Goal: Task Accomplishment & Management: Complete application form

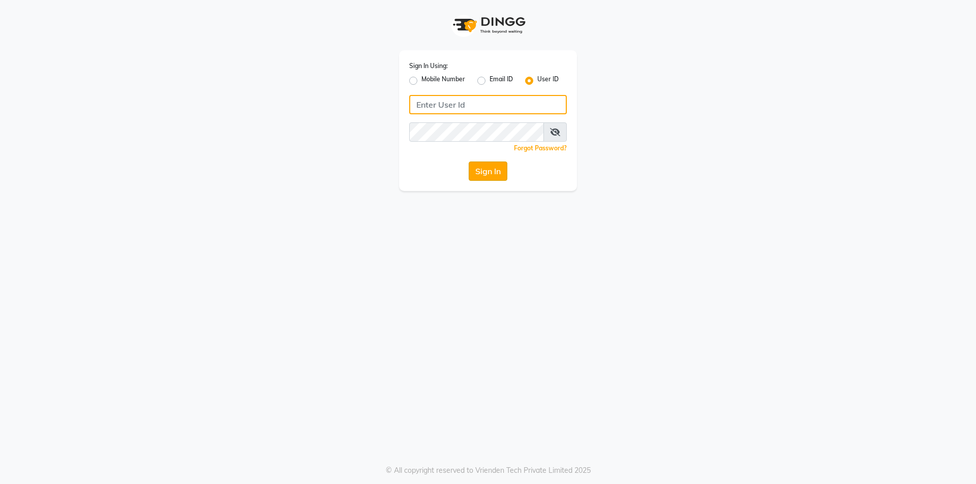
type input "trendsfamily"
click at [485, 172] on button "Sign In" at bounding box center [488, 171] width 39 height 19
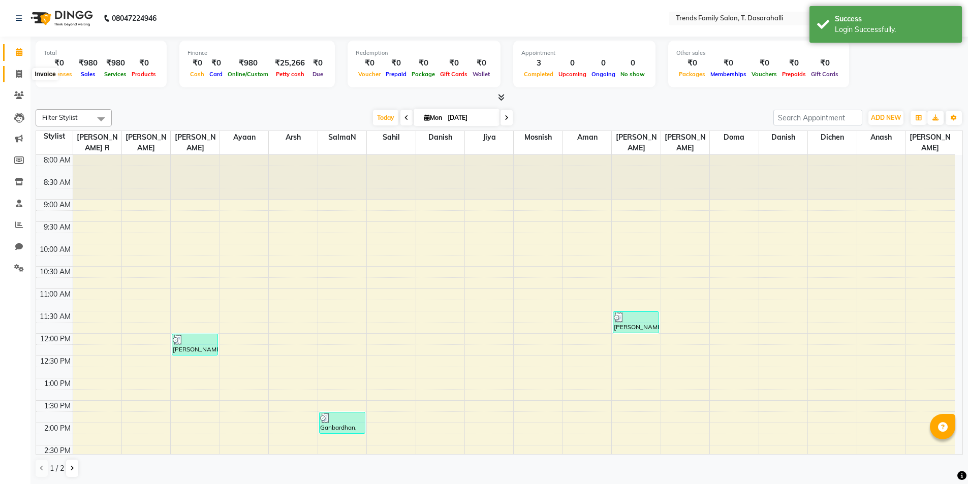
click at [16, 73] on icon at bounding box center [19, 74] width 6 height 8
select select "service"
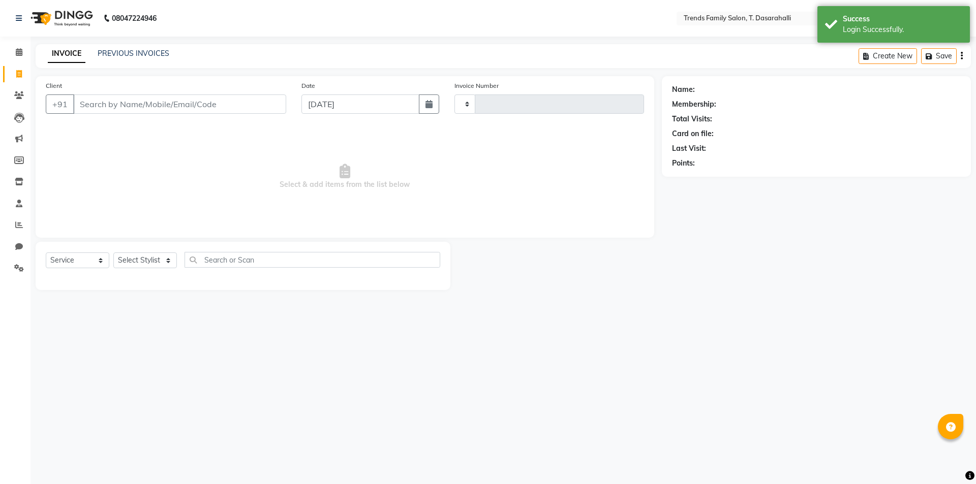
type input "0088"
select select "8481"
click at [142, 101] on input "Client" at bounding box center [179, 104] width 213 height 19
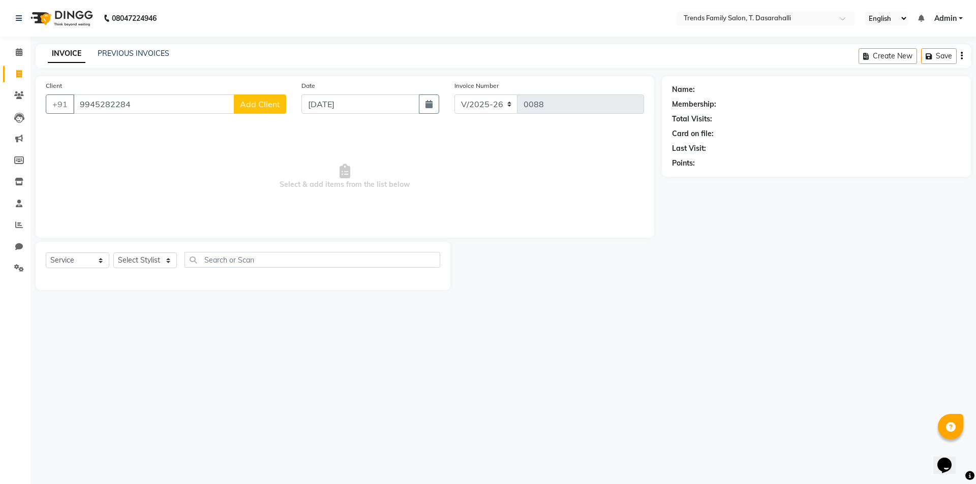
type input "9945282284"
click at [265, 108] on span "Add Client" at bounding box center [260, 104] width 40 height 10
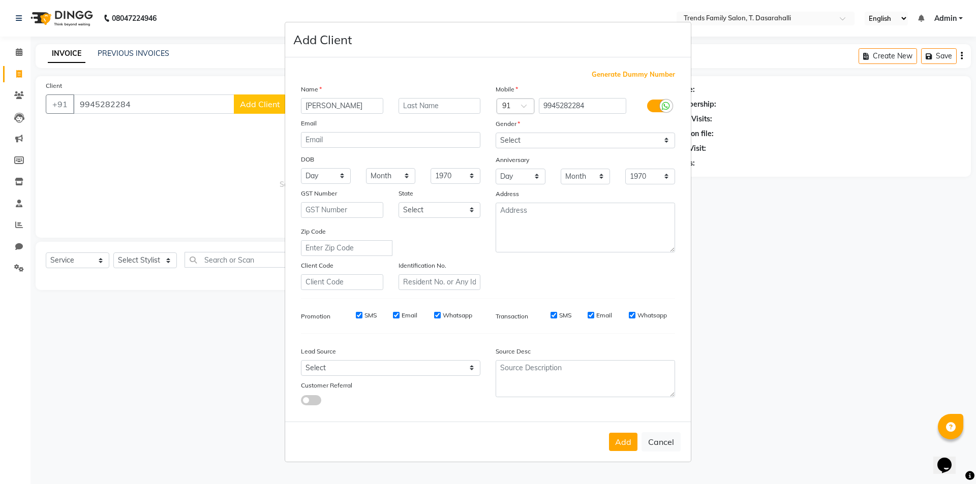
type input "[PERSON_NAME]"
click at [580, 145] on select "Select [DEMOGRAPHIC_DATA] [DEMOGRAPHIC_DATA] Other Prefer Not To Say" at bounding box center [584, 141] width 179 height 16
select select "[DEMOGRAPHIC_DATA]"
click at [495, 133] on select "Select [DEMOGRAPHIC_DATA] [DEMOGRAPHIC_DATA] Other Prefer Not To Say" at bounding box center [584, 141] width 179 height 16
click at [617, 442] on button "Add" at bounding box center [623, 442] width 28 height 18
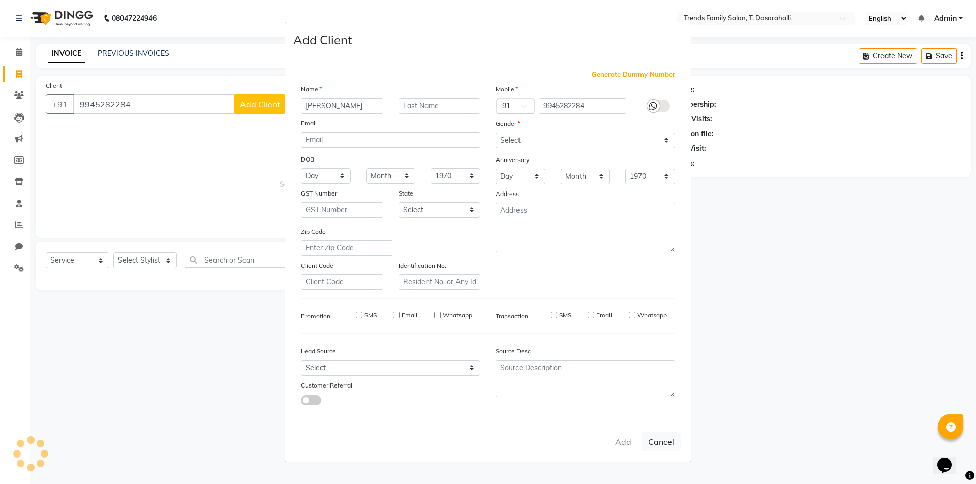
select select
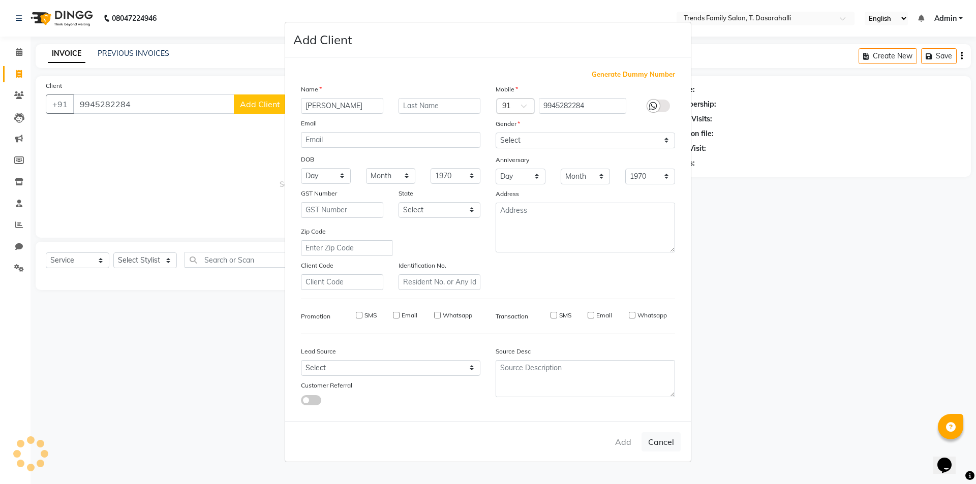
select select
checkbox input "false"
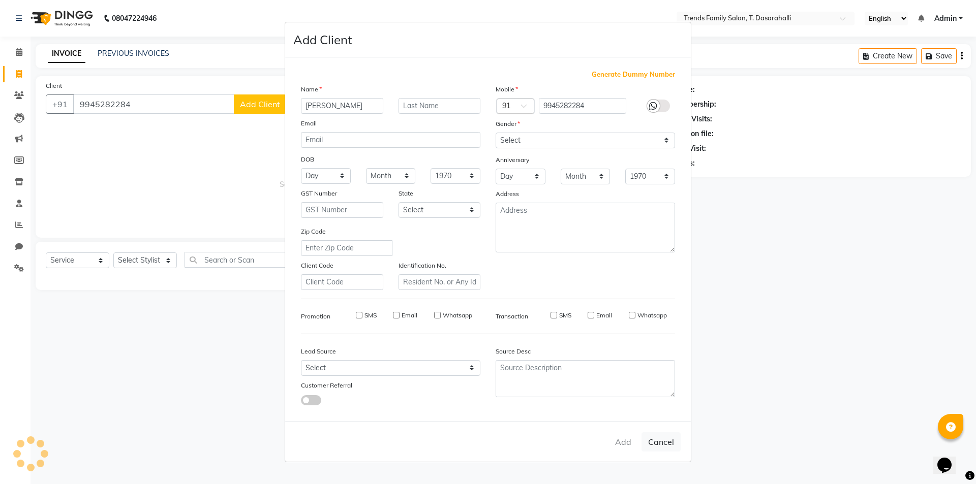
checkbox input "false"
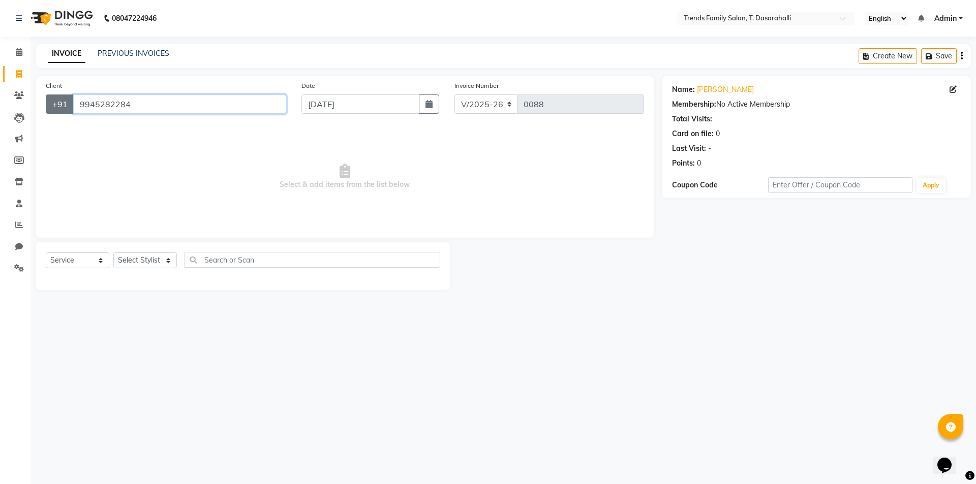
drag, startPoint x: 177, startPoint y: 104, endPoint x: 64, endPoint y: 102, distance: 113.3
click at [64, 102] on div "[PHONE_NUMBER]" at bounding box center [166, 104] width 240 height 19
click at [22, 266] on icon at bounding box center [19, 268] width 10 height 8
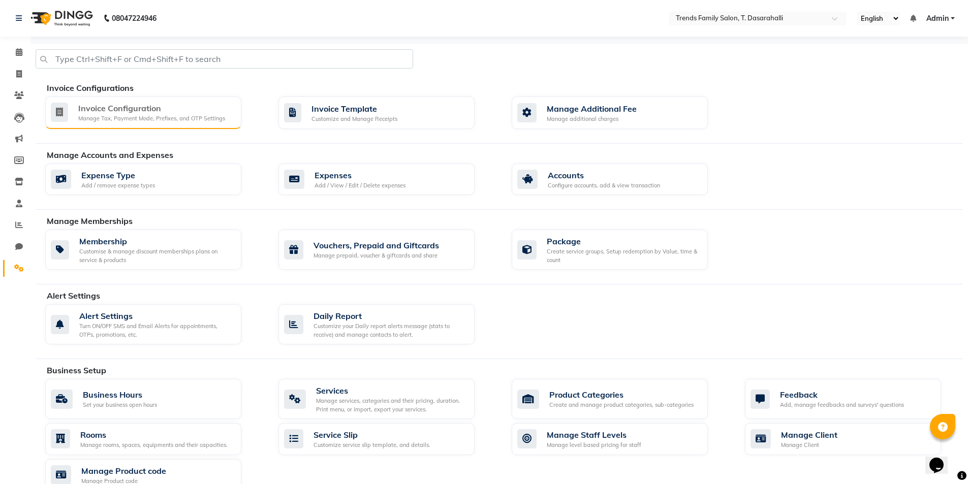
click at [126, 102] on div "Invoice Configuration" at bounding box center [151, 108] width 147 height 12
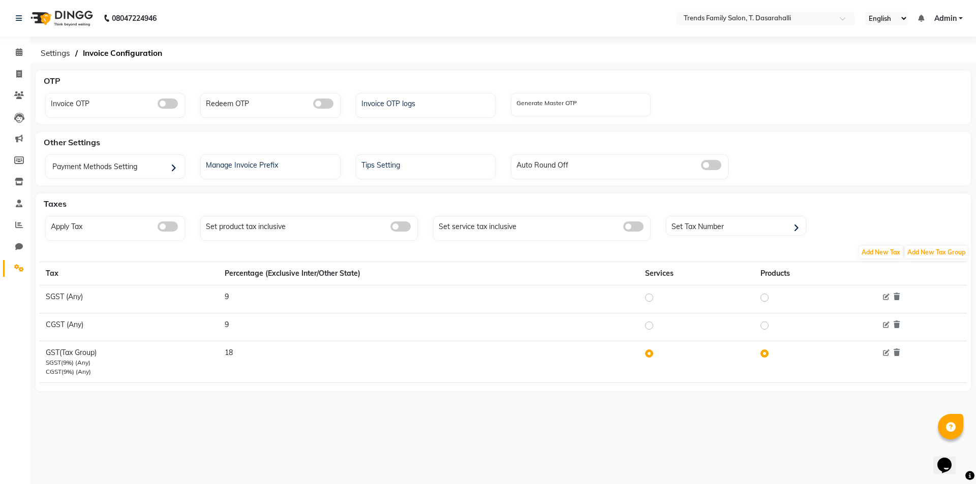
click at [171, 225] on span at bounding box center [168, 227] width 20 height 10
click at [158, 228] on input "checkbox" at bounding box center [158, 228] width 0 height 0
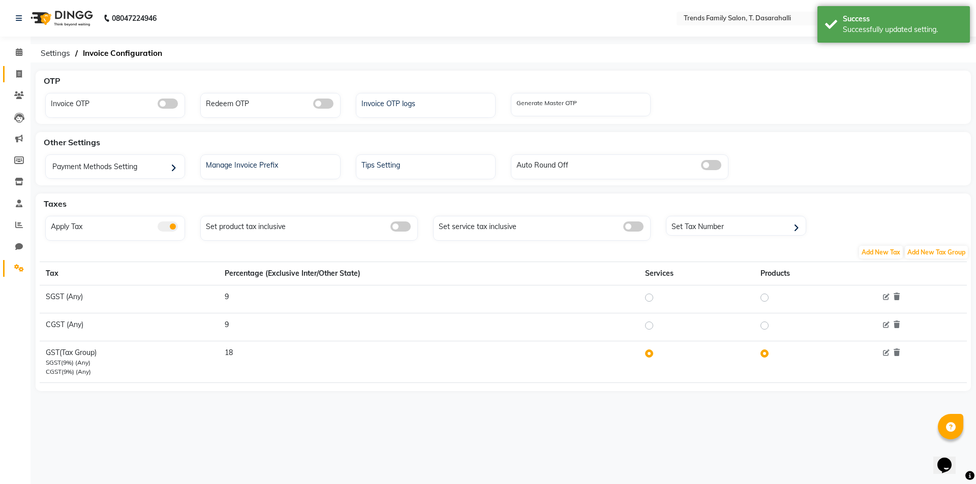
click at [17, 79] on span at bounding box center [19, 75] width 18 height 12
select select "service"
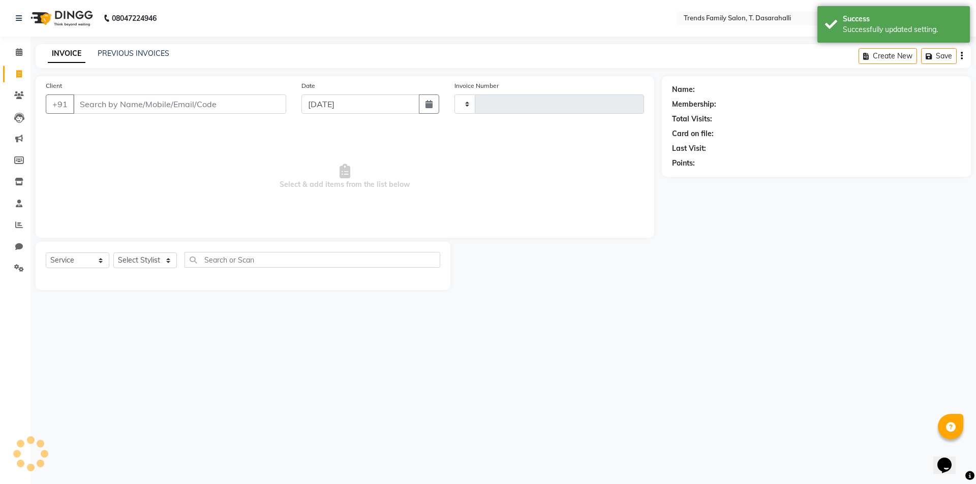
type input "0088"
select select "8481"
click at [186, 107] on input "Client" at bounding box center [179, 104] width 213 height 19
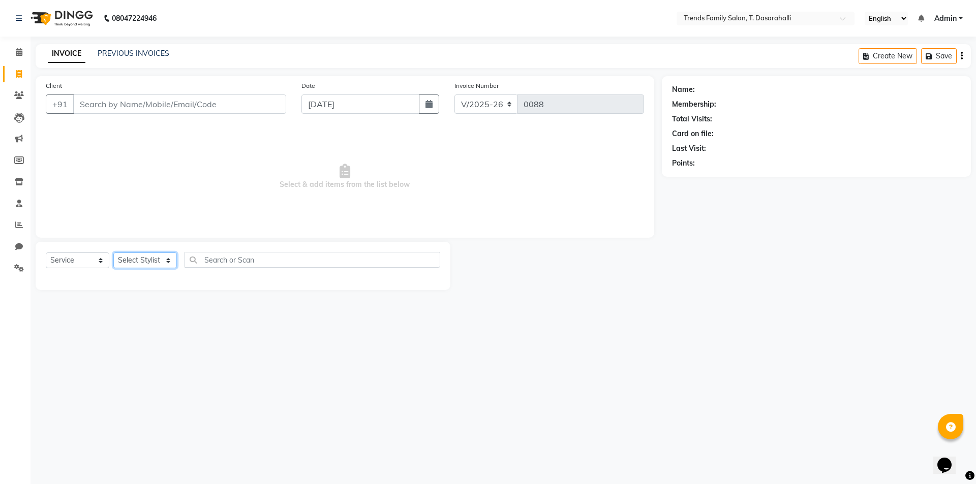
click at [149, 258] on select "Select Stylist [PERSON_NAME] [PERSON_NAME] Ayaan [PERSON_NAME] Danish Danish [P…" at bounding box center [145, 261] width 64 height 16
select select "89877"
click at [113, 253] on select "Select Stylist [PERSON_NAME] [PERSON_NAME] Ayaan [PERSON_NAME] Danish Danish [P…" at bounding box center [145, 261] width 64 height 16
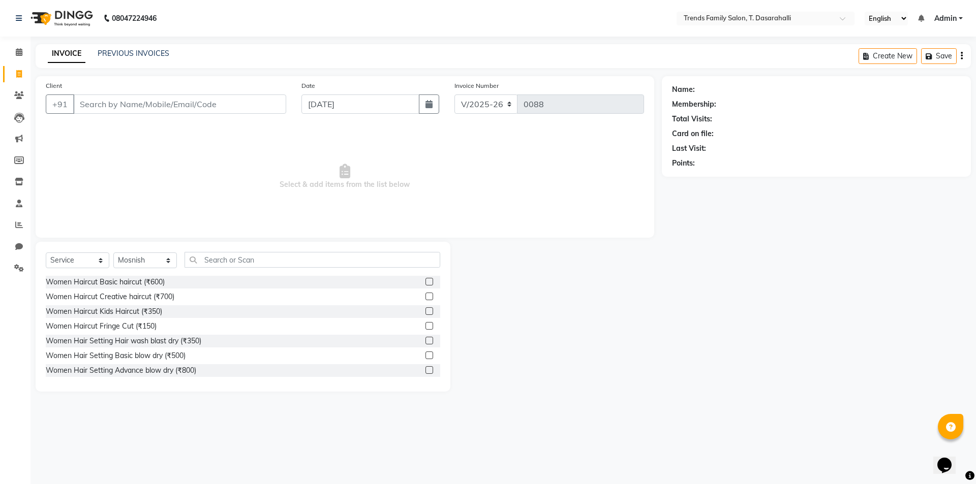
click at [425, 298] on label at bounding box center [429, 297] width 8 height 8
click at [425, 298] on input "checkbox" at bounding box center [428, 297] width 7 height 7
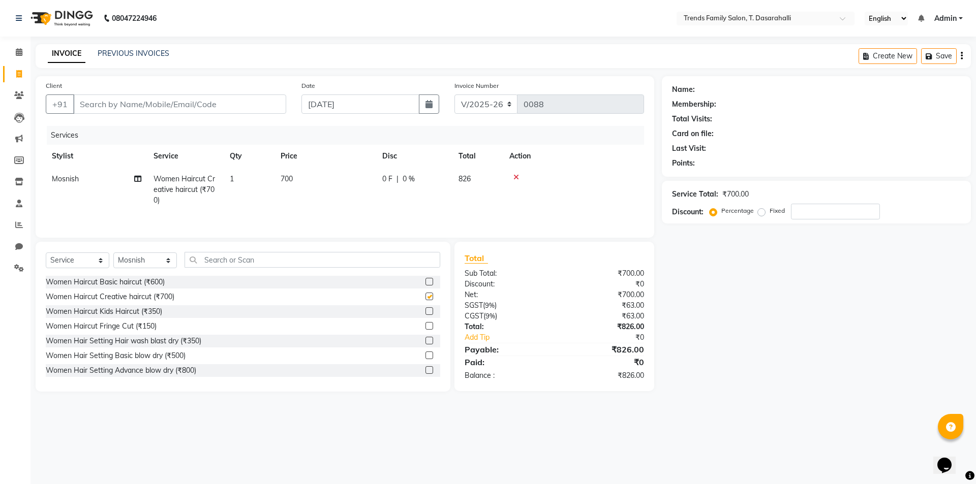
checkbox input "false"
click at [518, 179] on icon at bounding box center [516, 177] width 6 height 7
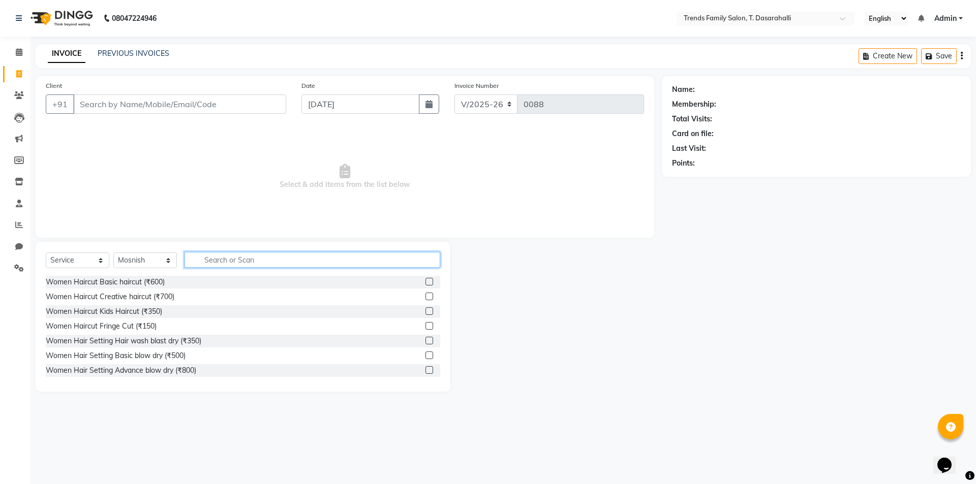
click at [285, 266] on input "text" at bounding box center [312, 260] width 256 height 16
type input "pedi"
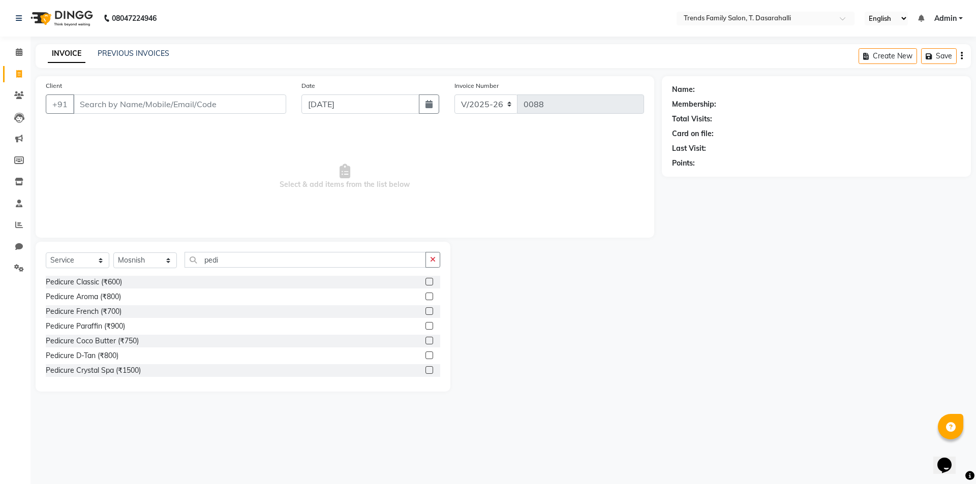
click at [425, 281] on label at bounding box center [429, 282] width 8 height 8
click at [425, 281] on input "checkbox" at bounding box center [428, 282] width 7 height 7
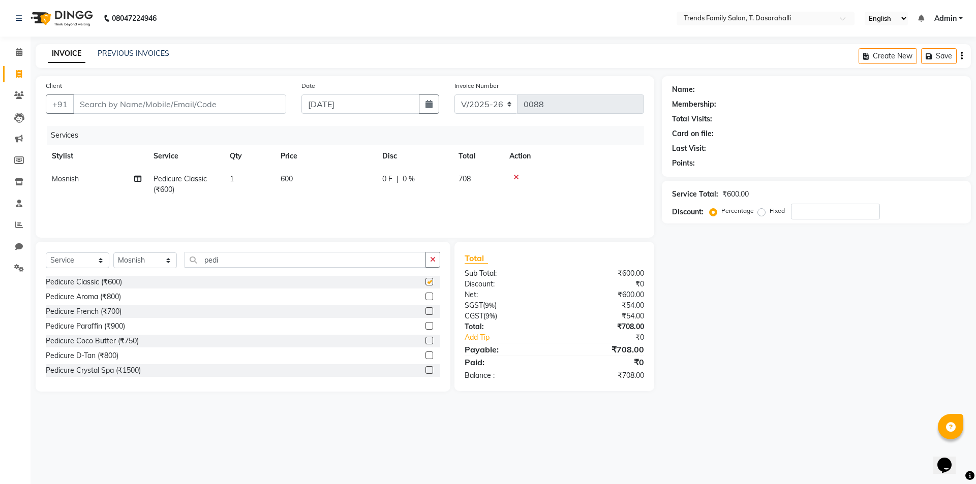
checkbox input "false"
drag, startPoint x: 823, startPoint y: 217, endPoint x: 570, endPoint y: 196, distance: 254.5
click at [638, 199] on div "Client +91 Date [DATE] Invoice Number V/2025 V/[PHONE_NUMBER] Services Stylist …" at bounding box center [503, 234] width 950 height 316
type input "40"
click at [774, 354] on div "Name: Membership: Total Visits: Card on file: Last Visit: Points: Service Total…" at bounding box center [820, 234] width 317 height 316
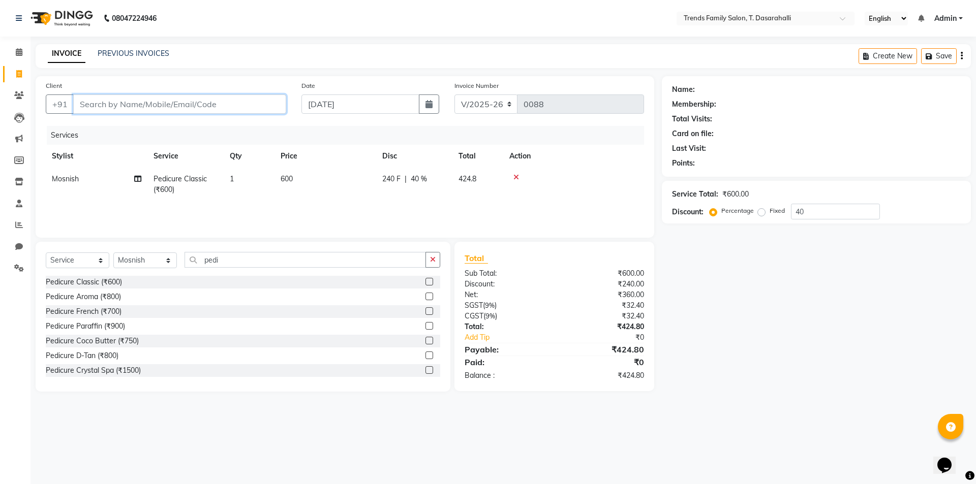
click at [201, 109] on input "Client" at bounding box center [179, 104] width 213 height 19
paste input "9945282284"
type input "9945282284"
type input "0"
type input "9945282284"
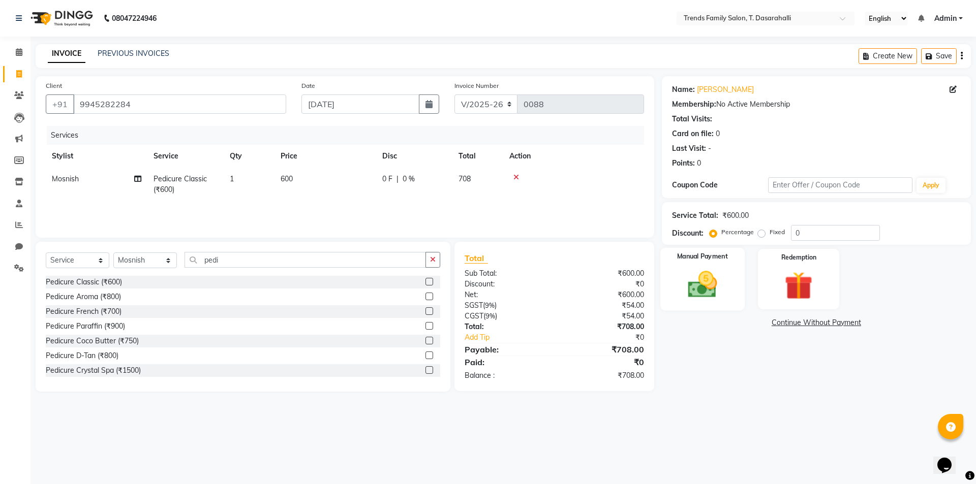
click at [718, 297] on img at bounding box center [701, 285] width 47 height 34
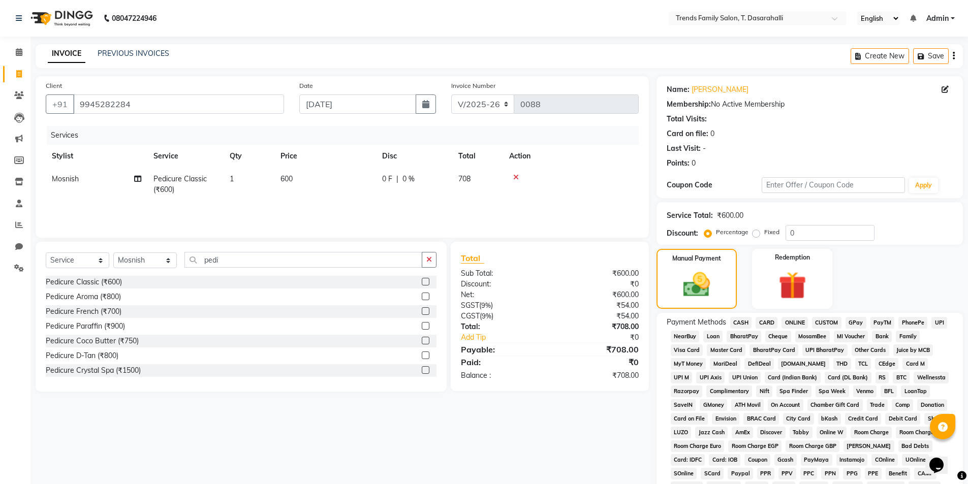
click at [797, 321] on span "ONLINE" at bounding box center [795, 323] width 26 height 12
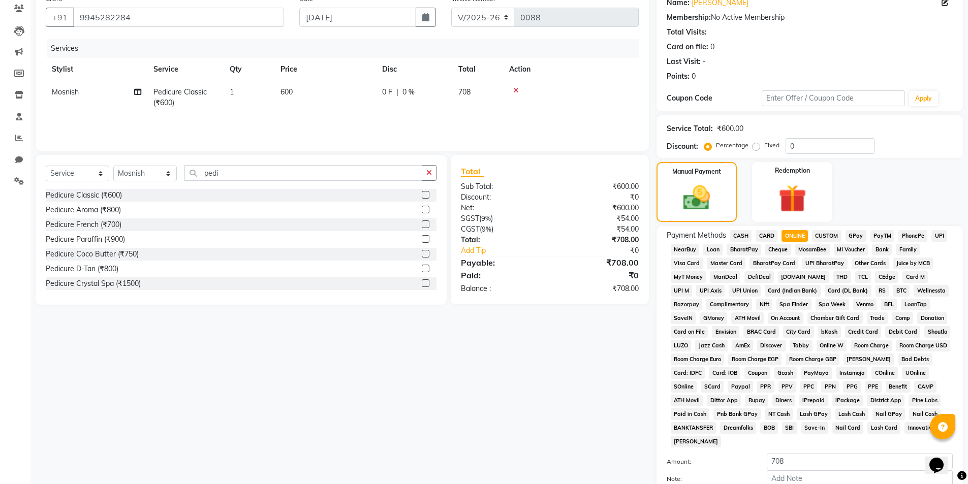
scroll to position [185, 0]
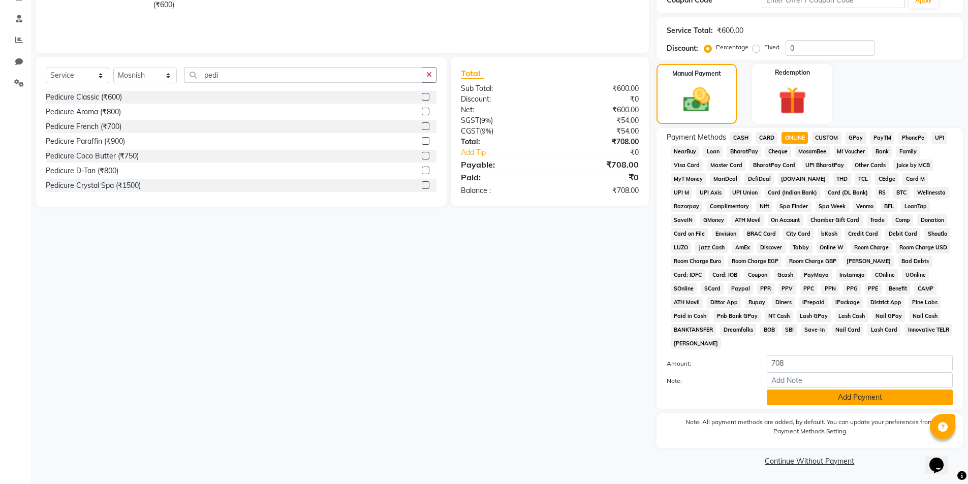
click at [830, 401] on button "Add Payment" at bounding box center [860, 398] width 186 height 16
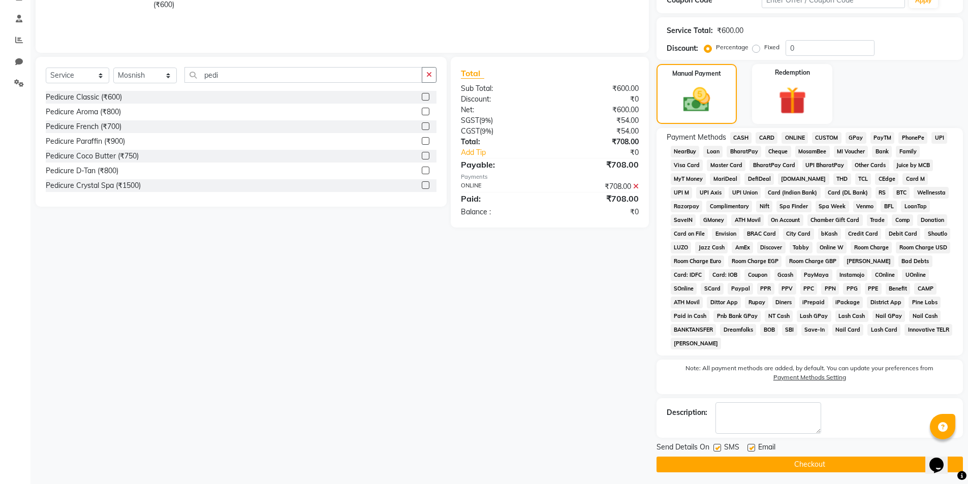
click at [824, 458] on button "Checkout" at bounding box center [810, 465] width 306 height 16
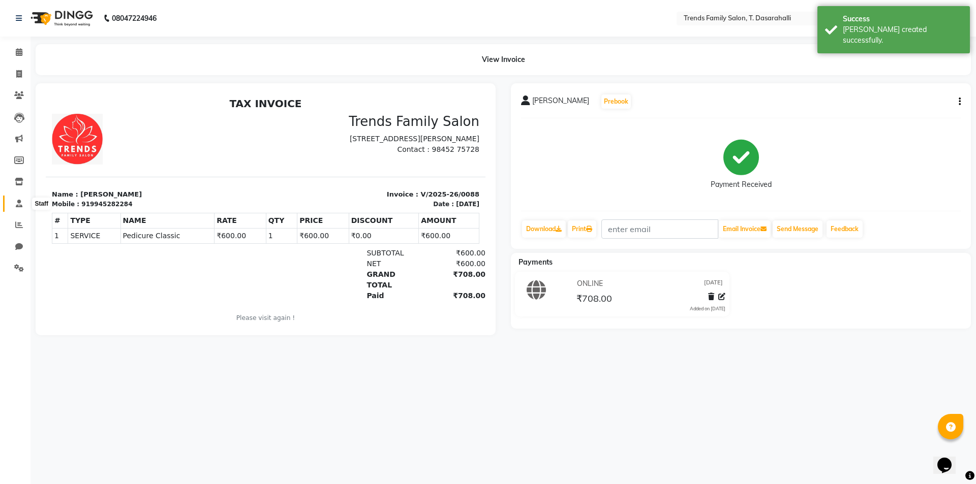
click at [17, 205] on icon at bounding box center [19, 204] width 7 height 8
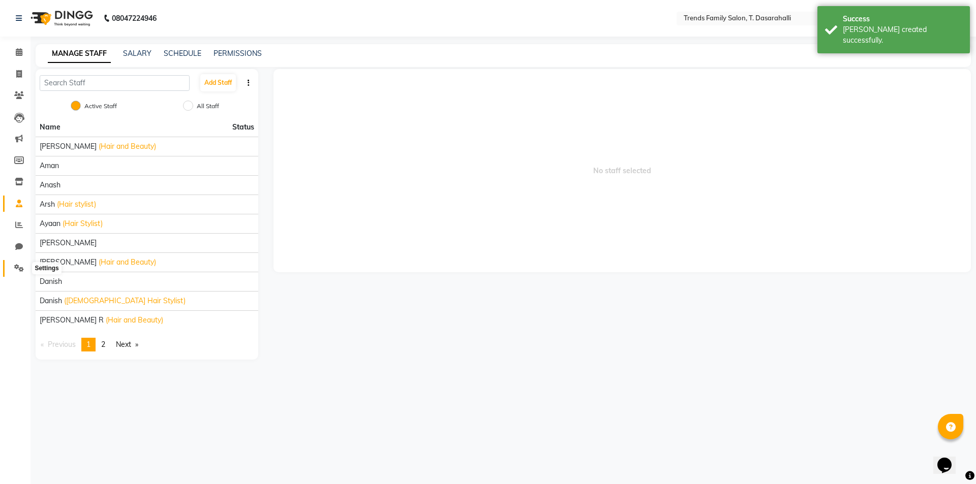
click at [17, 266] on icon at bounding box center [19, 268] width 10 height 8
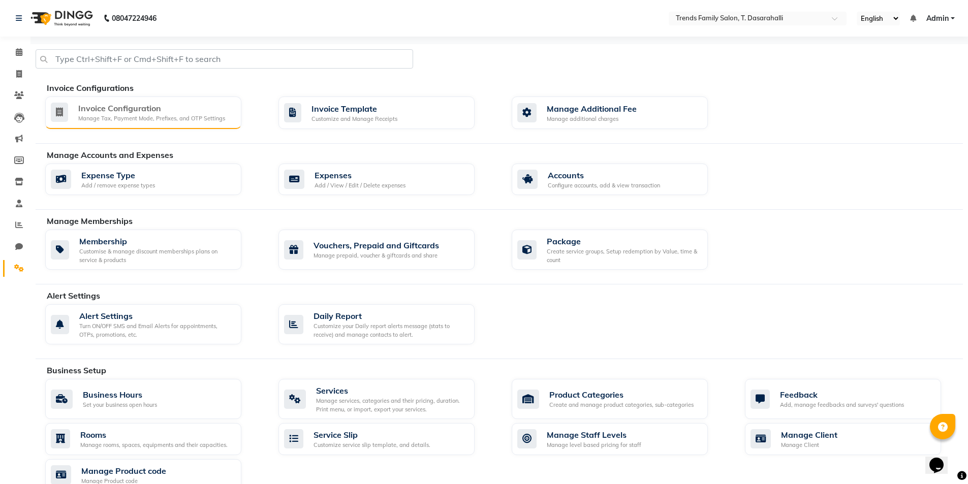
click at [144, 119] on div "Manage Tax, Payment Mode, Prefixes, and OTP Settings" at bounding box center [151, 118] width 147 height 9
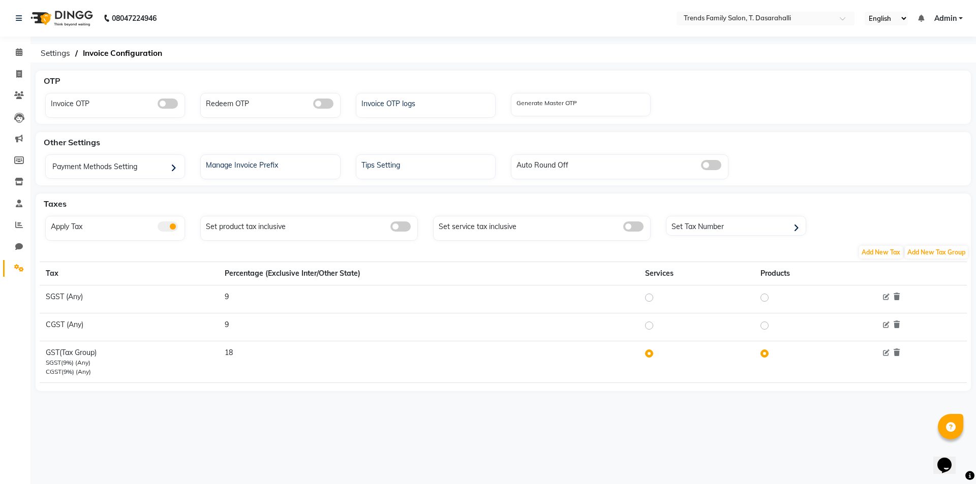
click at [164, 230] on span at bounding box center [168, 227] width 20 height 10
click at [158, 228] on input "checkbox" at bounding box center [158, 228] width 0 height 0
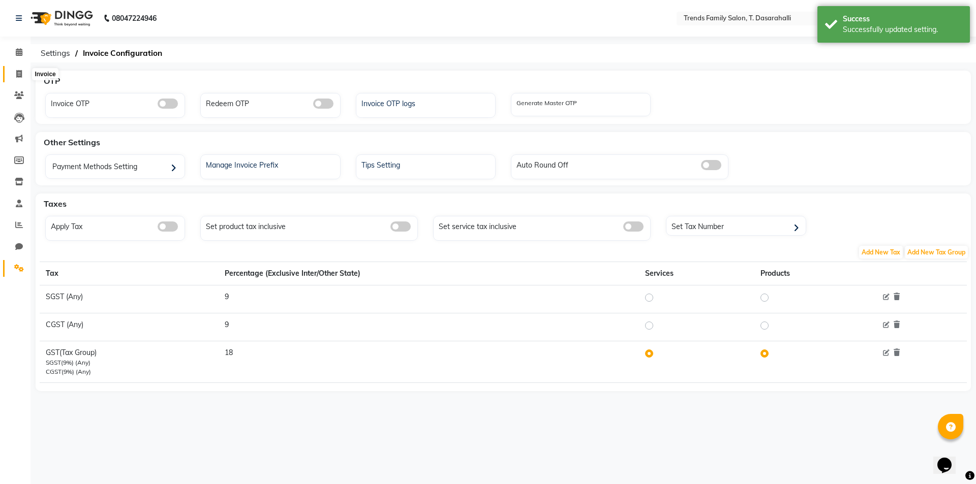
click at [17, 75] on icon at bounding box center [19, 74] width 6 height 8
select select "service"
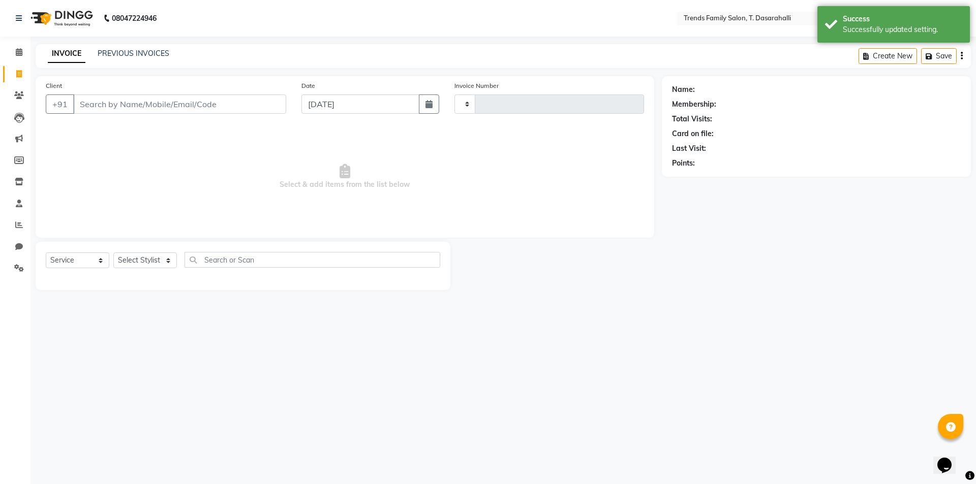
type input "0089"
select select "8481"
click at [113, 107] on input "Client" at bounding box center [179, 104] width 213 height 19
type input "9945282284"
click at [165, 263] on select "Select Stylist [PERSON_NAME] [PERSON_NAME] Ayaan [PERSON_NAME] Danish Danish [P…" at bounding box center [145, 261] width 64 height 16
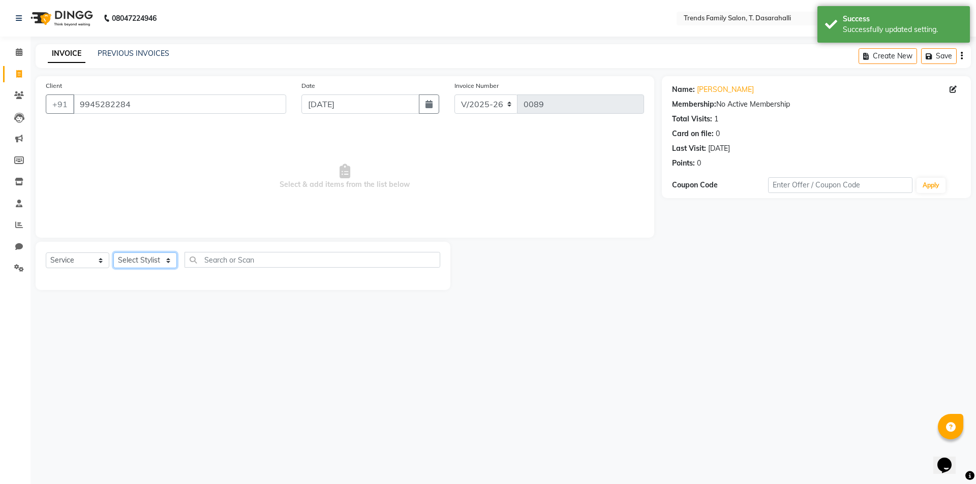
select select "89877"
click at [113, 253] on select "Select Stylist [PERSON_NAME] [PERSON_NAME] Ayaan [PERSON_NAME] Danish Danish [P…" at bounding box center [145, 261] width 64 height 16
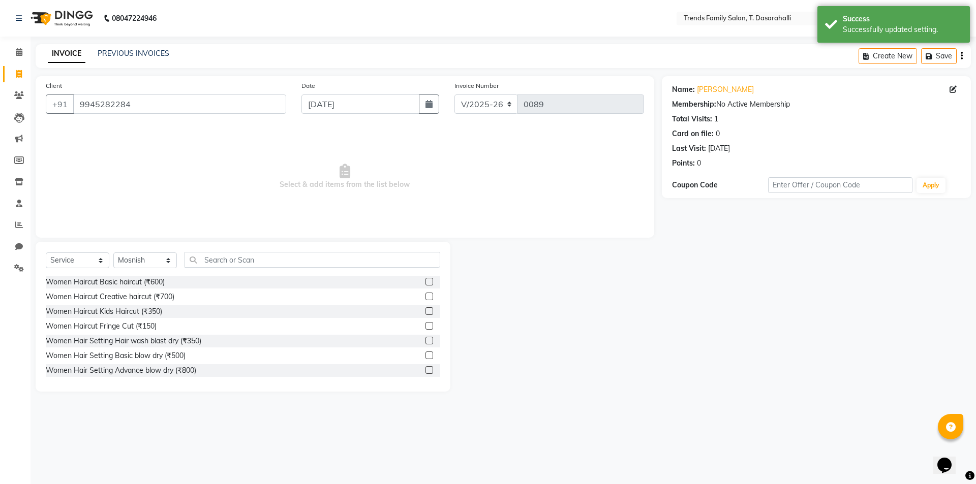
click at [425, 297] on label at bounding box center [429, 297] width 8 height 8
click at [425, 297] on input "checkbox" at bounding box center [428, 297] width 7 height 7
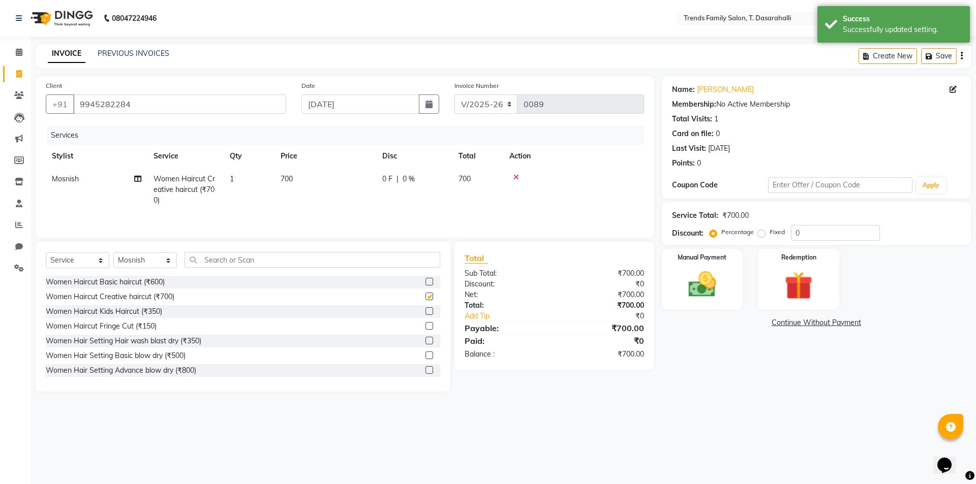
checkbox input "false"
click at [149, 263] on select "Select Stylist [PERSON_NAME] [PERSON_NAME] Ayaan [PERSON_NAME] Danish Danish [P…" at bounding box center [145, 261] width 64 height 16
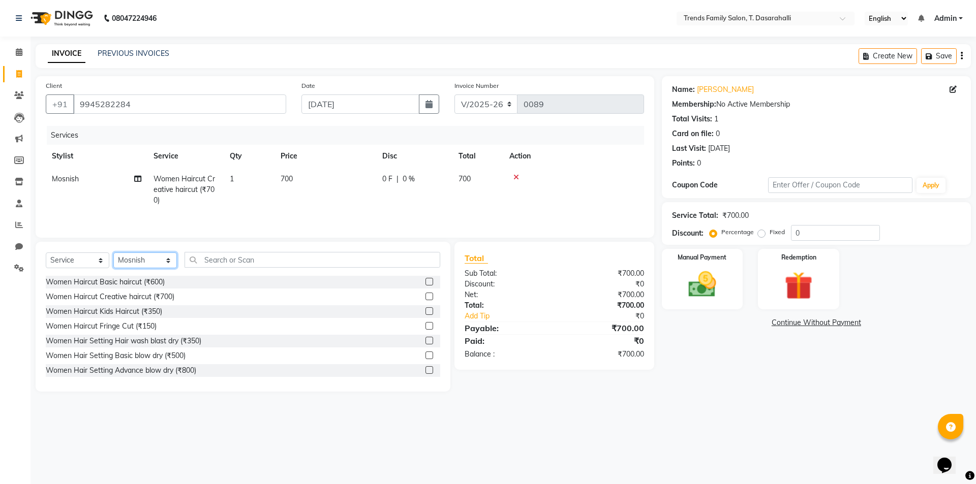
select select "82935"
click at [113, 253] on select "Select Stylist [PERSON_NAME] [PERSON_NAME] Ayaan [PERSON_NAME] Danish Danish [P…" at bounding box center [145, 261] width 64 height 16
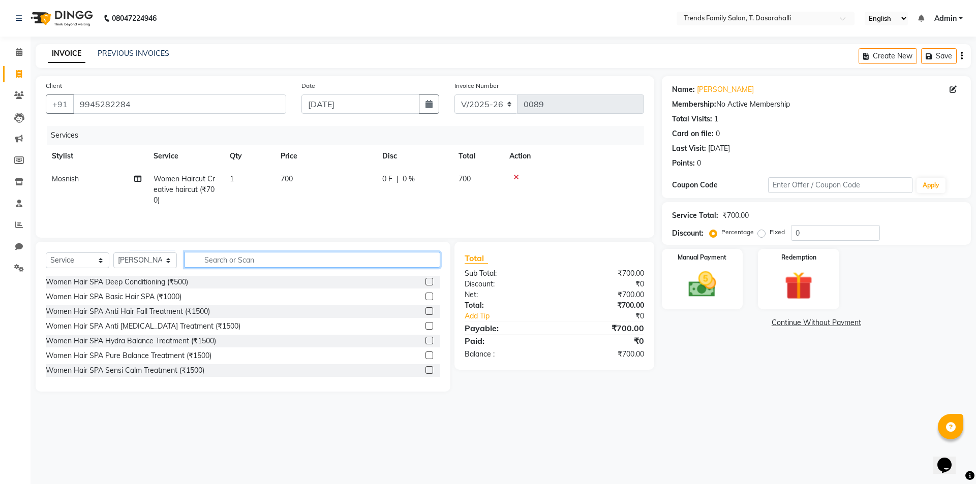
click at [229, 260] on input "text" at bounding box center [312, 260] width 256 height 16
type input "d"
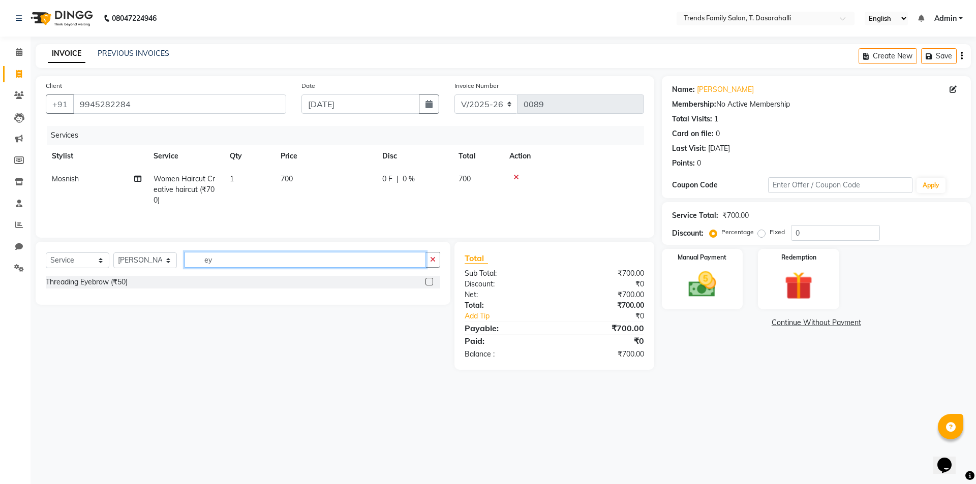
type input "ey"
click at [431, 283] on label at bounding box center [429, 282] width 8 height 8
click at [431, 283] on input "checkbox" at bounding box center [428, 282] width 7 height 7
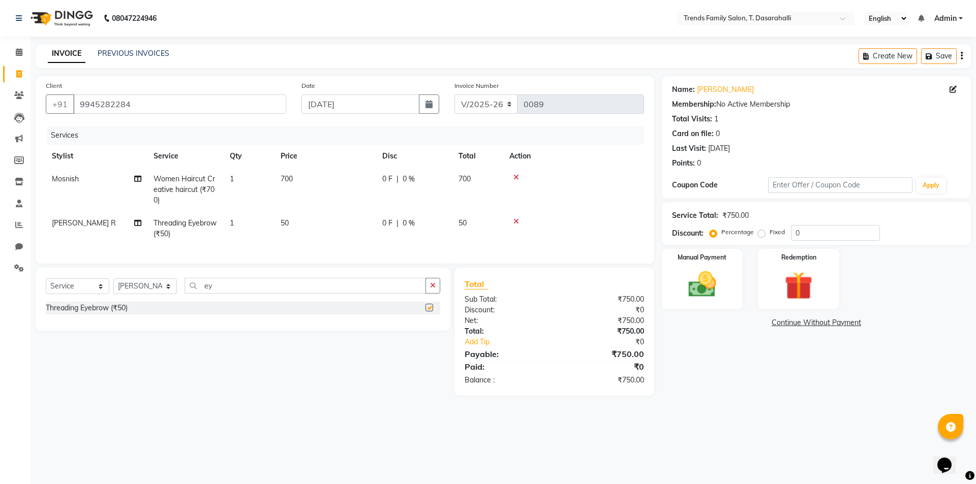
checkbox input "false"
click at [238, 294] on input "ey" at bounding box center [304, 286] width 241 height 16
type input "e"
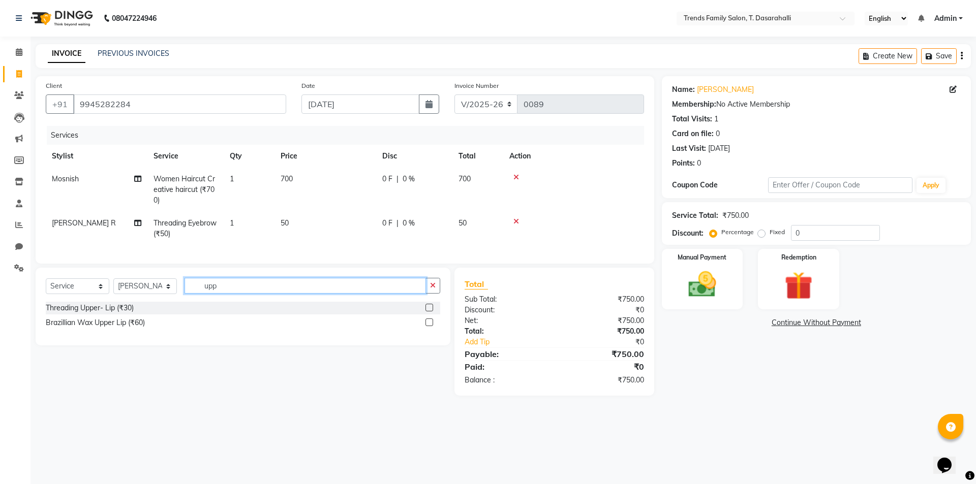
type input "upp"
click at [430, 312] on label at bounding box center [429, 308] width 8 height 8
click at [430, 312] on input "checkbox" at bounding box center [428, 308] width 7 height 7
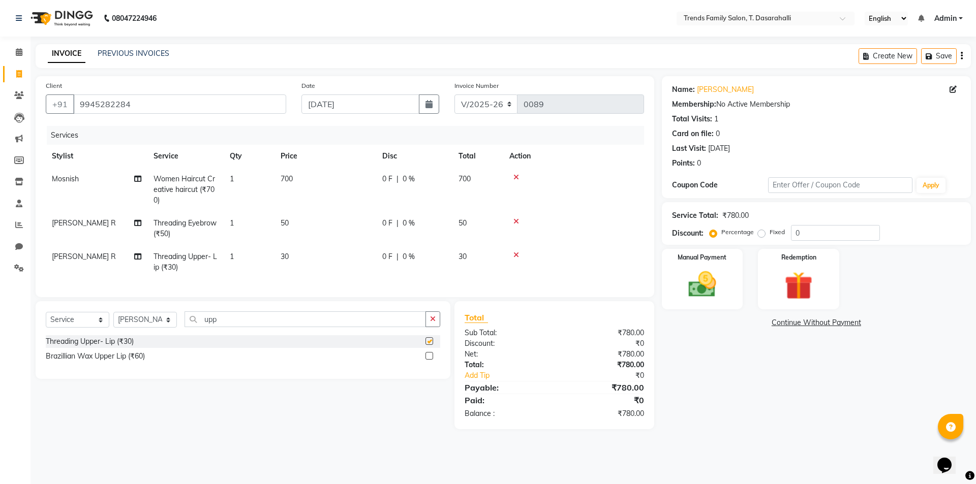
checkbox input "false"
click at [410, 184] on span "0 %" at bounding box center [408, 179] width 12 height 11
select select "89877"
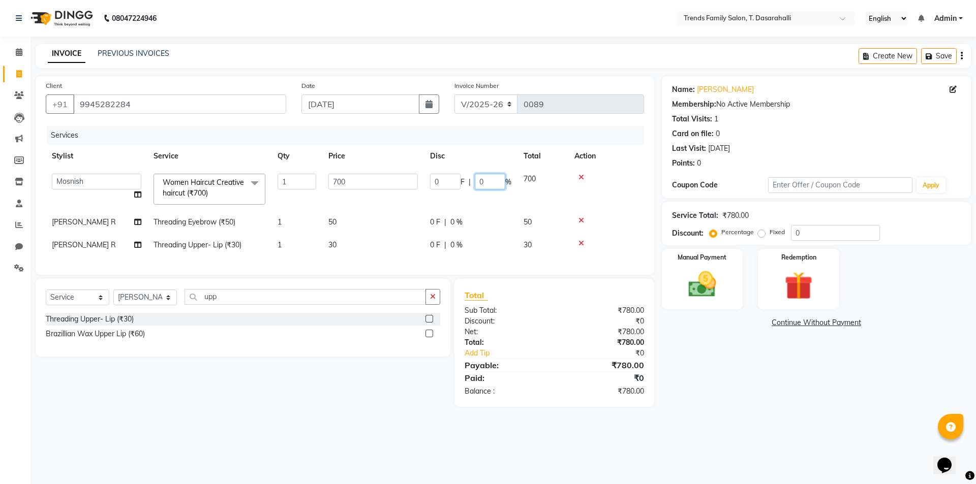
drag, startPoint x: 491, startPoint y: 181, endPoint x: 301, endPoint y: 155, distance: 191.8
click at [356, 165] on table "Stylist Service Qty Price Disc Total Action [PERSON_NAME] [PERSON_NAME] [PERSON…" at bounding box center [345, 201] width 598 height 112
type input "30"
click at [808, 446] on div "08047224946 Select Location × Trends Family Salon, T. Dasarahalli English ENGLI…" at bounding box center [488, 242] width 976 height 484
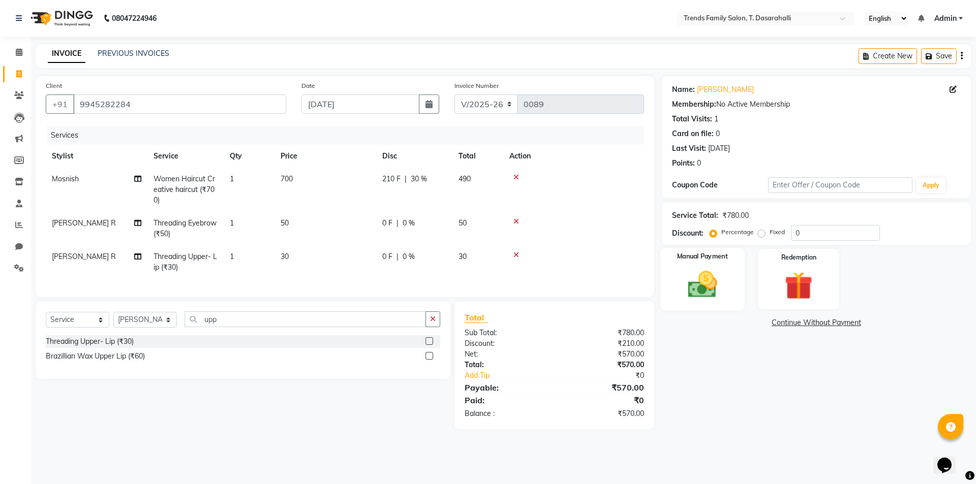
click at [713, 286] on img at bounding box center [701, 285] width 47 height 34
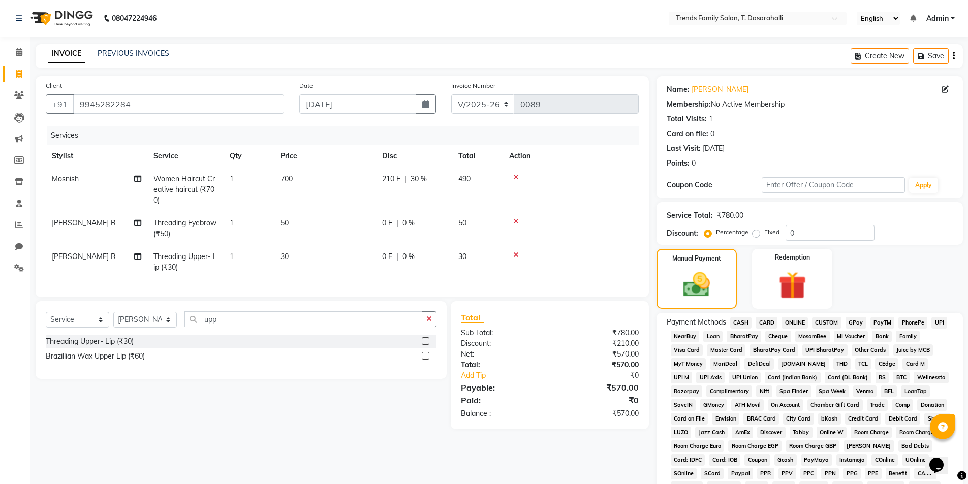
click at [794, 326] on span "ONLINE" at bounding box center [795, 323] width 26 height 12
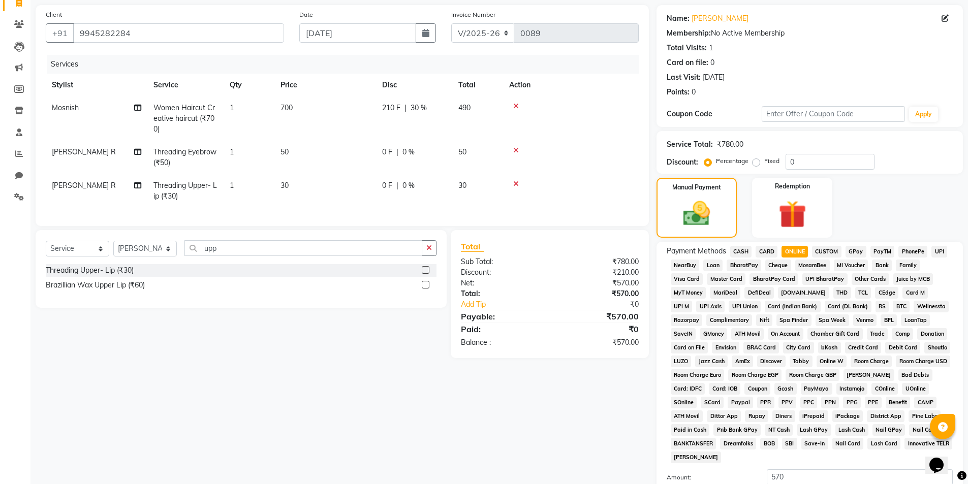
scroll to position [185, 0]
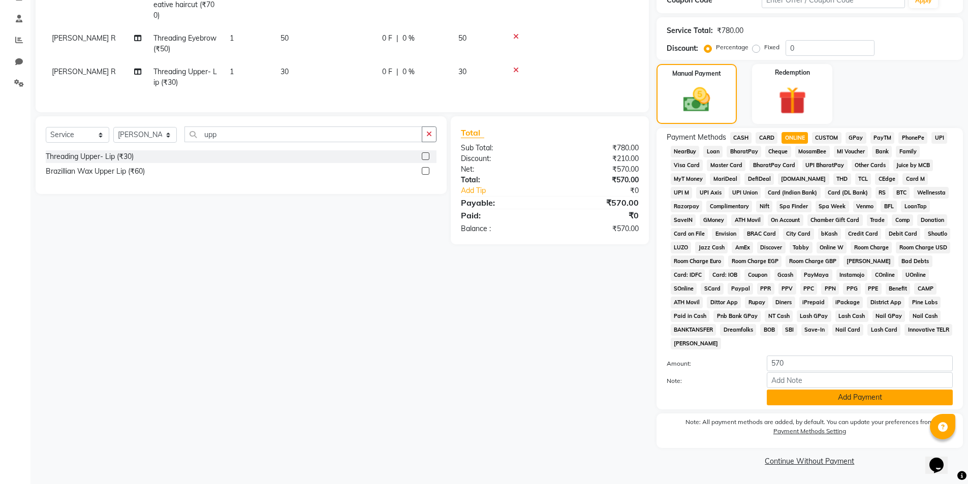
click at [830, 401] on button "Add Payment" at bounding box center [860, 398] width 186 height 16
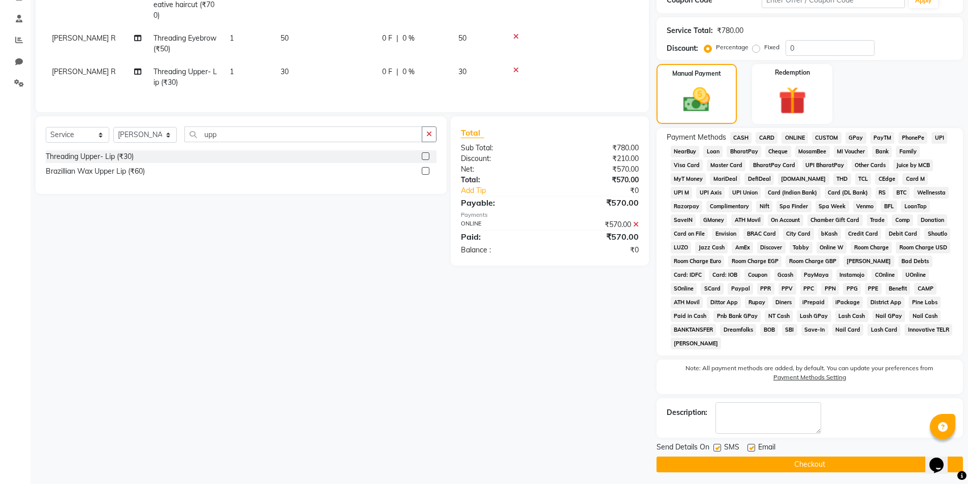
click at [833, 466] on button "Checkout" at bounding box center [810, 465] width 306 height 16
